Goal: Task Accomplishment & Management: Use online tool/utility

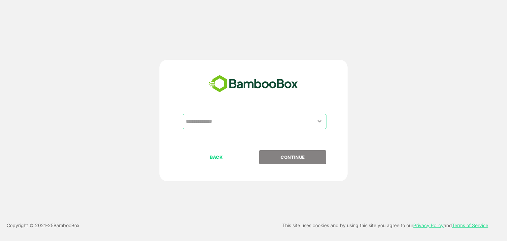
click at [212, 120] on input "text" at bounding box center [254, 121] width 141 height 13
click at [318, 120] on icon "Open" at bounding box center [320, 121] width 8 height 8
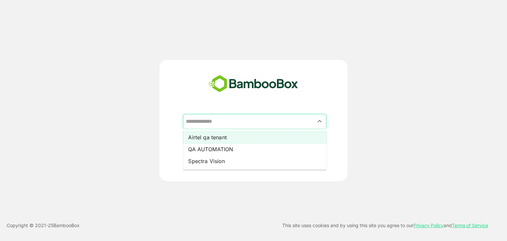
click at [212, 137] on li "Airtel qa tenant" at bounding box center [255, 137] width 144 height 12
type input "**********"
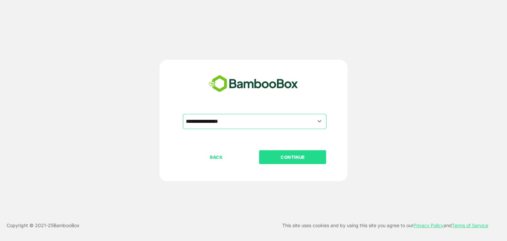
click at [294, 155] on p "CONTINUE" at bounding box center [293, 157] width 66 height 7
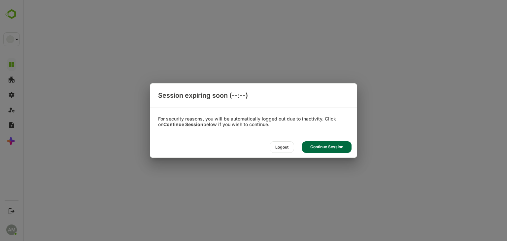
click at [334, 148] on div "Continue Session" at bounding box center [327, 147] width 50 height 12
